Goal: Task Accomplishment & Management: Manage account settings

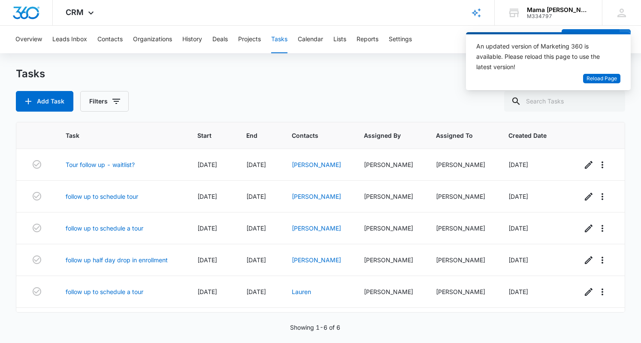
click at [94, 12] on icon at bounding box center [91, 13] width 10 height 10
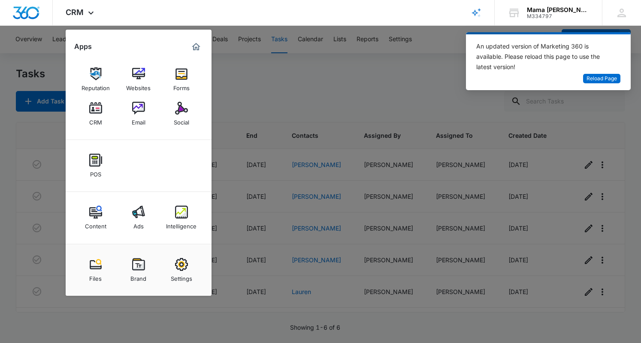
click at [180, 115] on div "Social" at bounding box center [181, 120] width 15 height 11
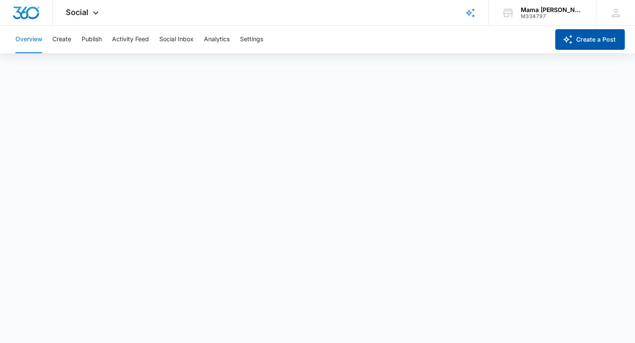
click at [594, 41] on button "Create a Post" at bounding box center [590, 39] width 70 height 21
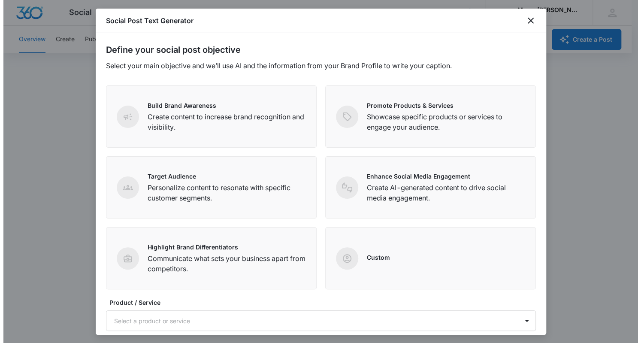
scroll to position [88, 0]
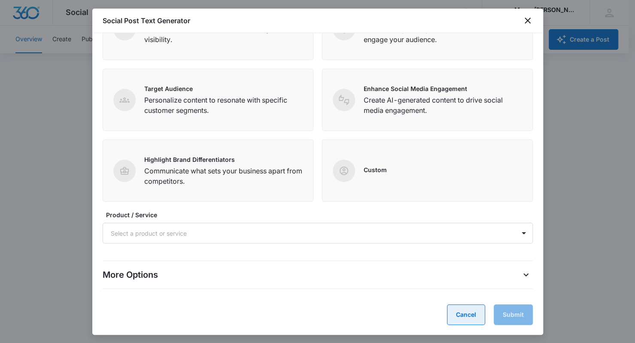
click at [454, 317] on button "Cancel" at bounding box center [466, 314] width 38 height 21
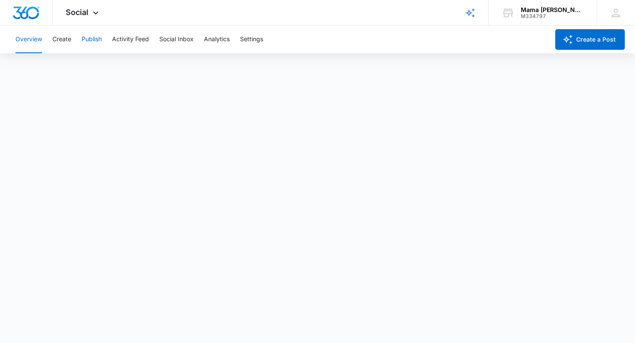
click at [90, 39] on button "Publish" at bounding box center [92, 39] width 20 height 27
click at [59, 39] on button "Create" at bounding box center [61, 39] width 19 height 27
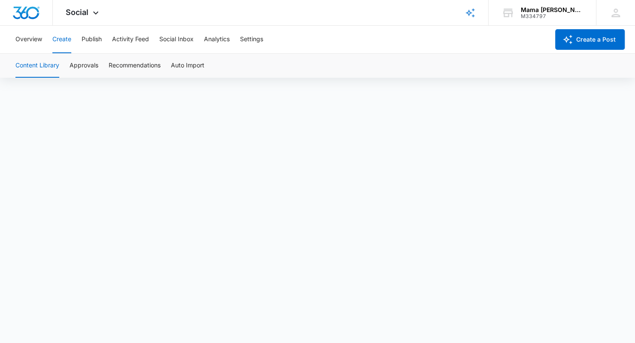
click at [78, 10] on span "Social" at bounding box center [77, 12] width 23 height 9
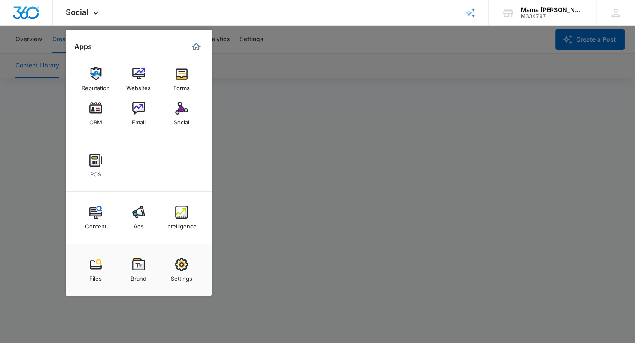
click at [100, 113] on img at bounding box center [95, 108] width 13 height 13
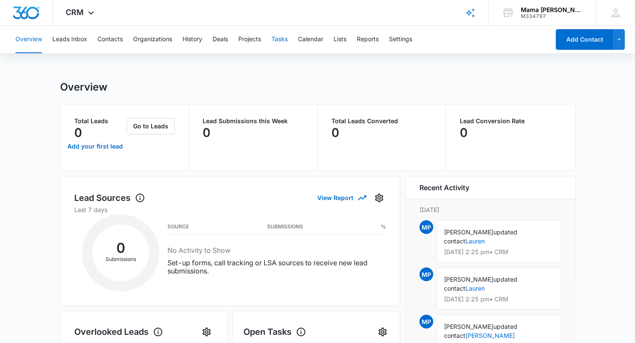
click at [284, 38] on button "Tasks" at bounding box center [279, 39] width 16 height 27
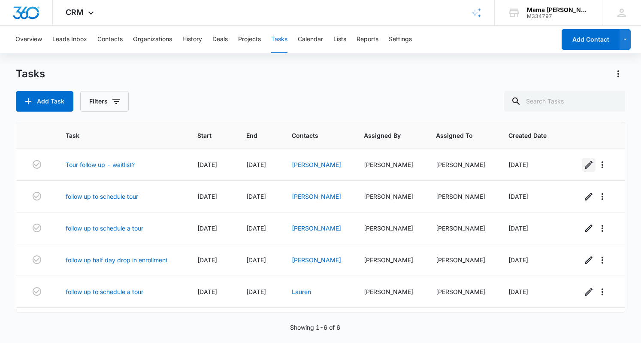
click at [584, 165] on icon "button" at bounding box center [589, 165] width 10 height 10
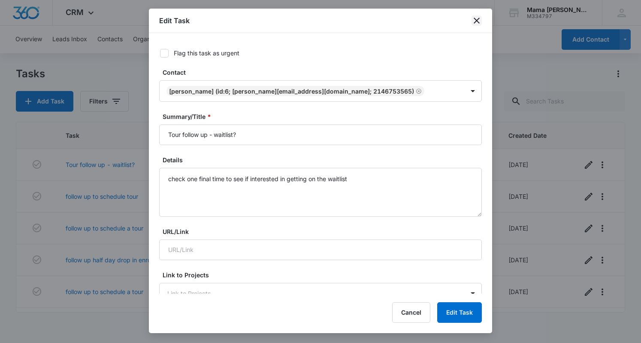
click at [474, 20] on icon "close" at bounding box center [477, 20] width 10 height 10
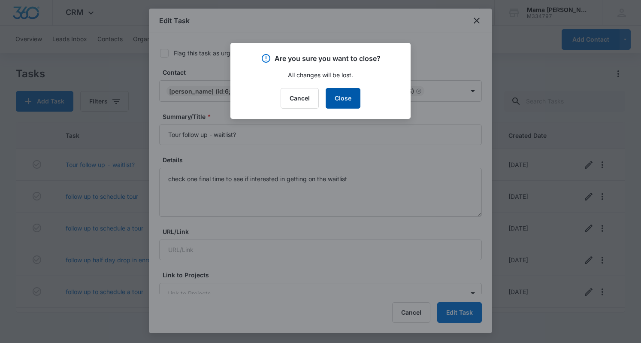
click at [349, 103] on button "Close" at bounding box center [343, 98] width 35 height 21
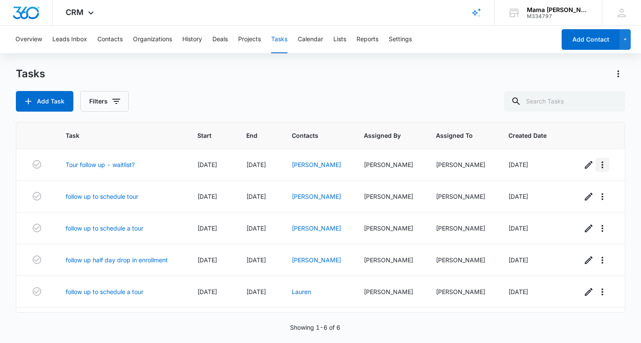
click at [599, 164] on icon "button" at bounding box center [603, 165] width 10 height 10
click at [610, 189] on div "Delete" at bounding box center [611, 188] width 18 height 6
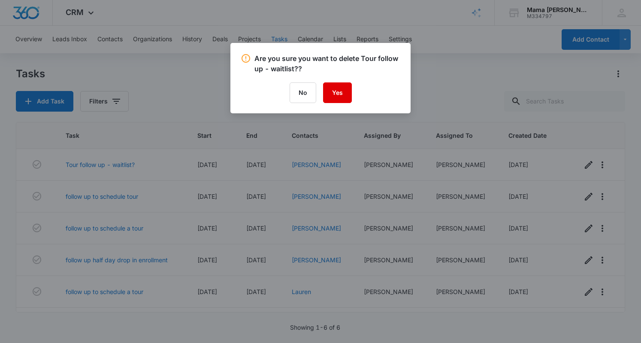
click at [342, 87] on button "Yes" at bounding box center [337, 92] width 29 height 21
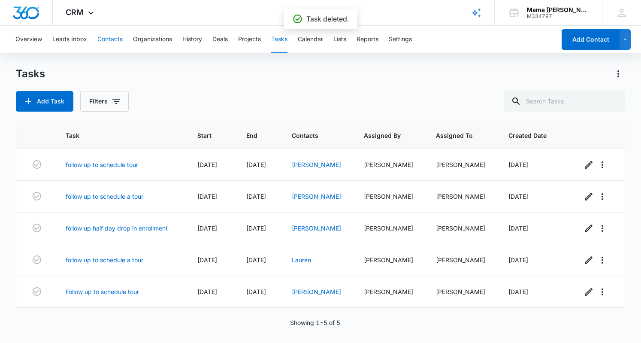
click at [107, 38] on button "Contacts" at bounding box center [109, 39] width 25 height 27
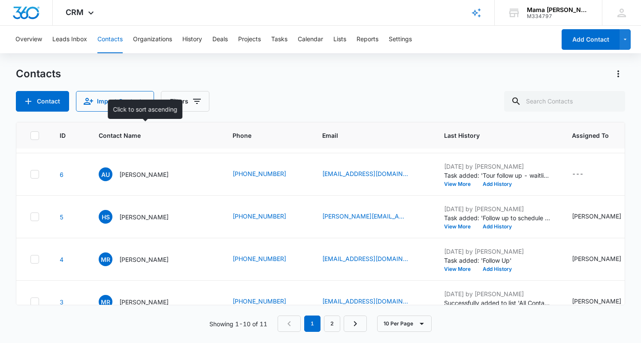
scroll to position [213, 0]
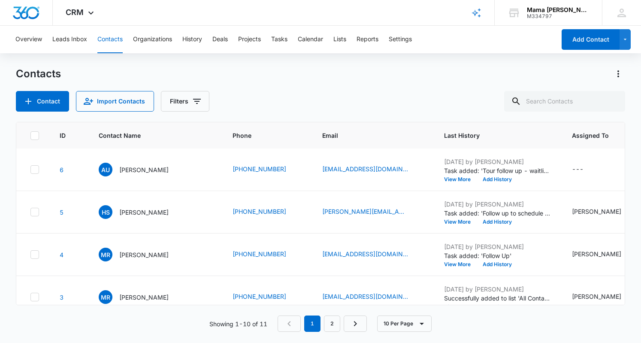
click at [149, 167] on p "[PERSON_NAME]" at bounding box center [143, 169] width 49 height 9
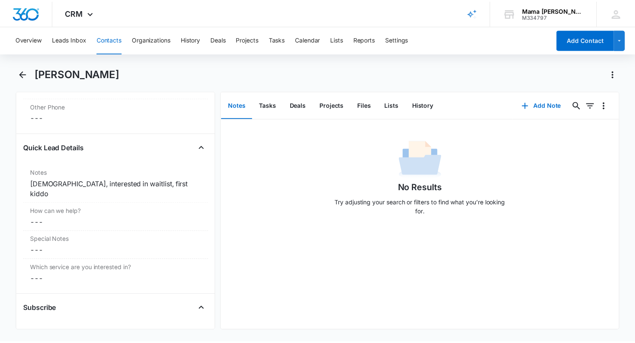
scroll to position [685, 0]
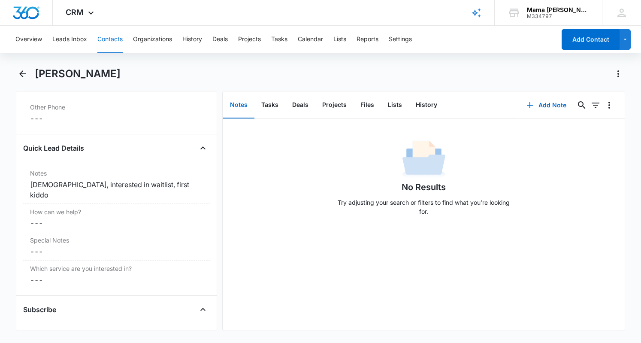
click at [131, 182] on div "2 months old, interested in waitlist, first kiddo" at bounding box center [116, 189] width 173 height 21
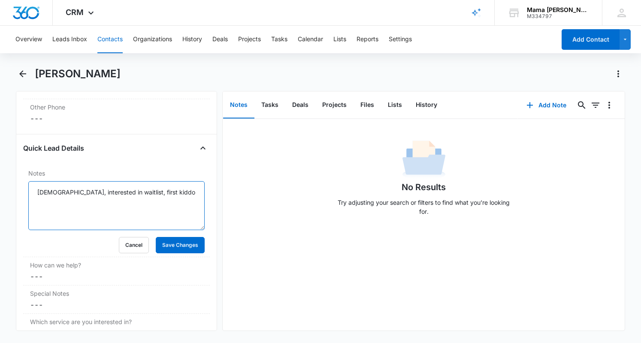
click at [195, 201] on textarea "2 months old, interested in waitlist, first kiddo" at bounding box center [116, 205] width 176 height 49
type textarea "2 months old, interested in waitlist, first kiddo * decided not to get onto our…"
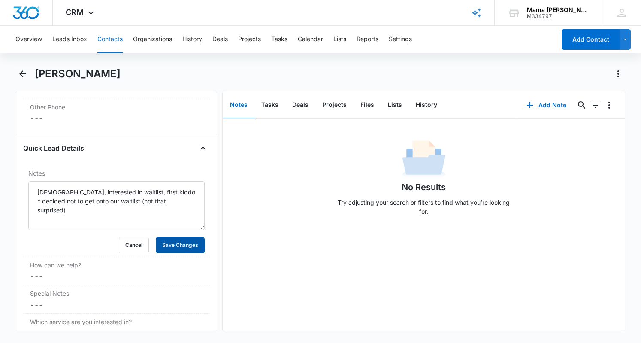
click at [184, 240] on button "Save Changes" at bounding box center [180, 245] width 49 height 16
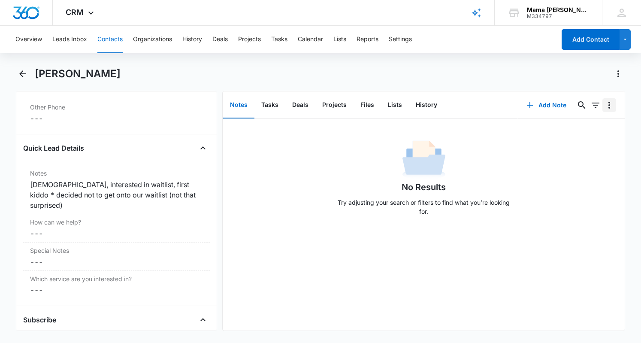
click at [604, 110] on button "Overflow Menu" at bounding box center [610, 105] width 14 height 14
click at [424, 142] on img at bounding box center [424, 159] width 43 height 43
click at [547, 105] on button "Add Note" at bounding box center [546, 105] width 57 height 21
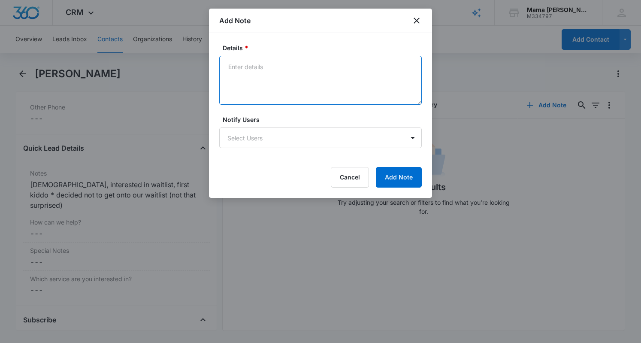
click at [272, 74] on textarea "Details *" at bounding box center [320, 80] width 203 height 49
type textarea "decided not to get on waitlist (not that surprised)"
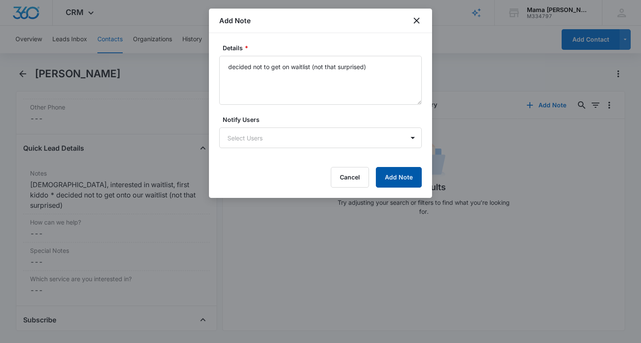
click at [393, 170] on button "Add Note" at bounding box center [399, 177] width 46 height 21
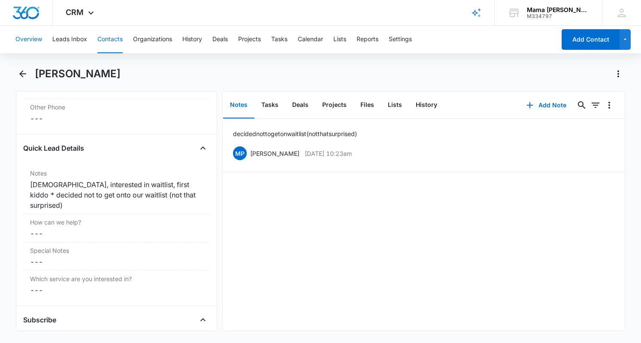
click at [29, 39] on button "Overview" at bounding box center [28, 39] width 27 height 27
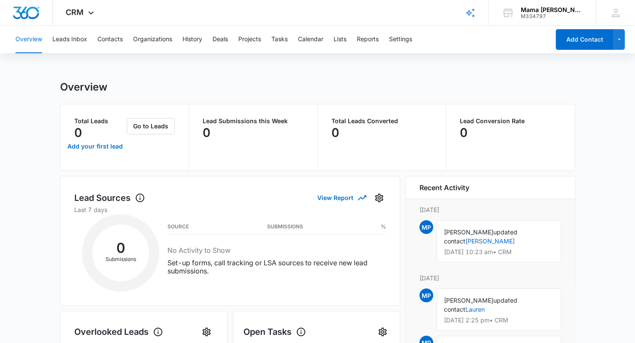
click at [90, 12] on icon at bounding box center [91, 13] width 10 height 10
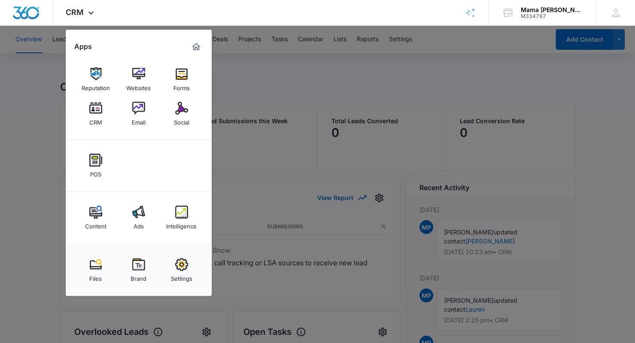
click at [178, 112] on img at bounding box center [181, 108] width 13 height 13
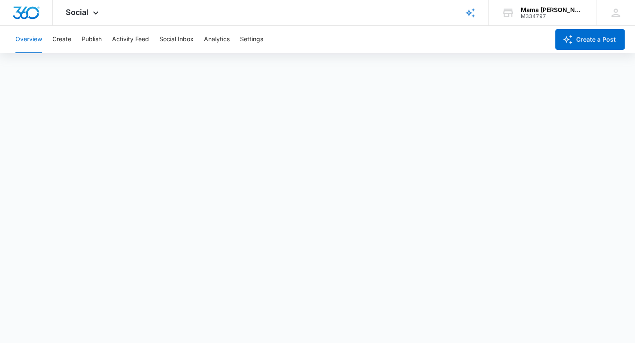
scroll to position [2, 0]
